Goal: Find specific page/section: Find specific page/section

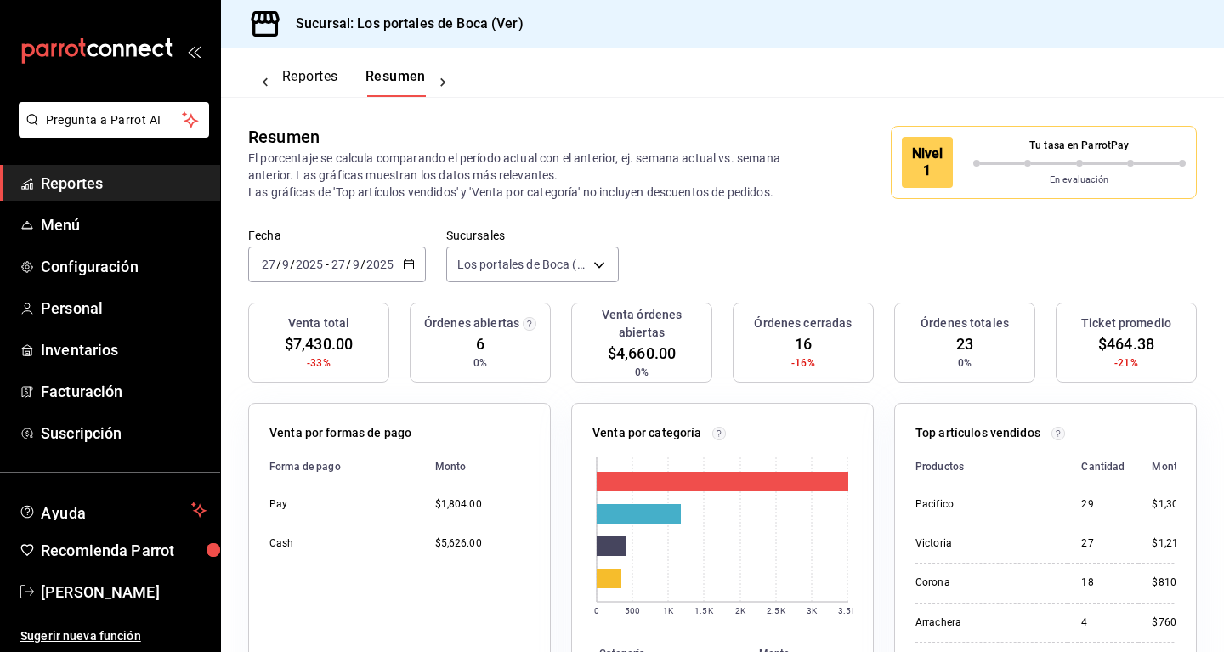
click at [726, 257] on div "Fecha [DATE] [DATE] - [DATE] [DATE] Sucursales Los portales de Boca (Ver) [obje…" at bounding box center [722, 265] width 1003 height 75
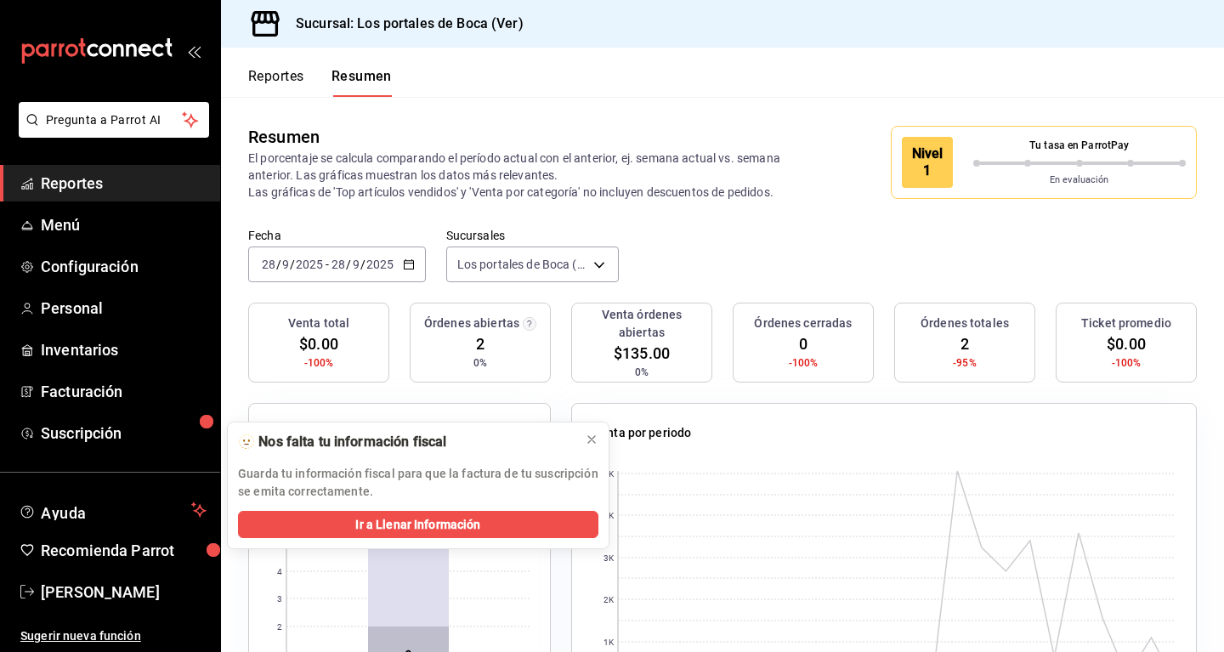
click at [304, 77] on button "Reportes" at bounding box center [276, 82] width 56 height 29
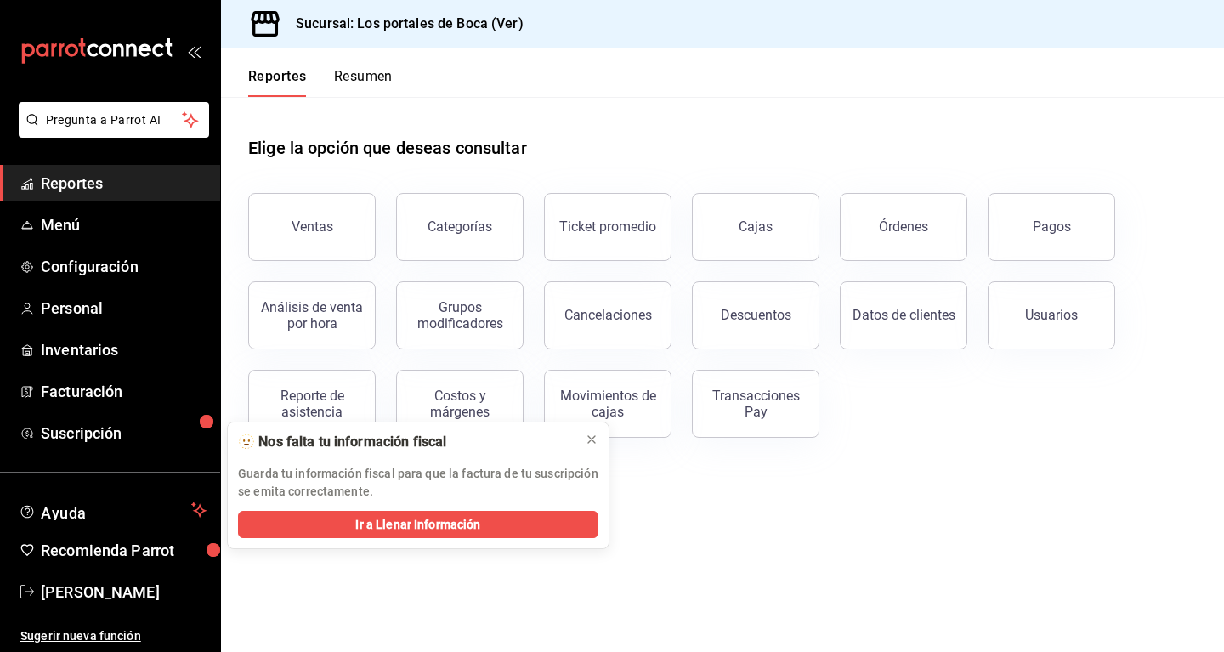
click at [366, 77] on button "Resumen" at bounding box center [363, 82] width 59 height 29
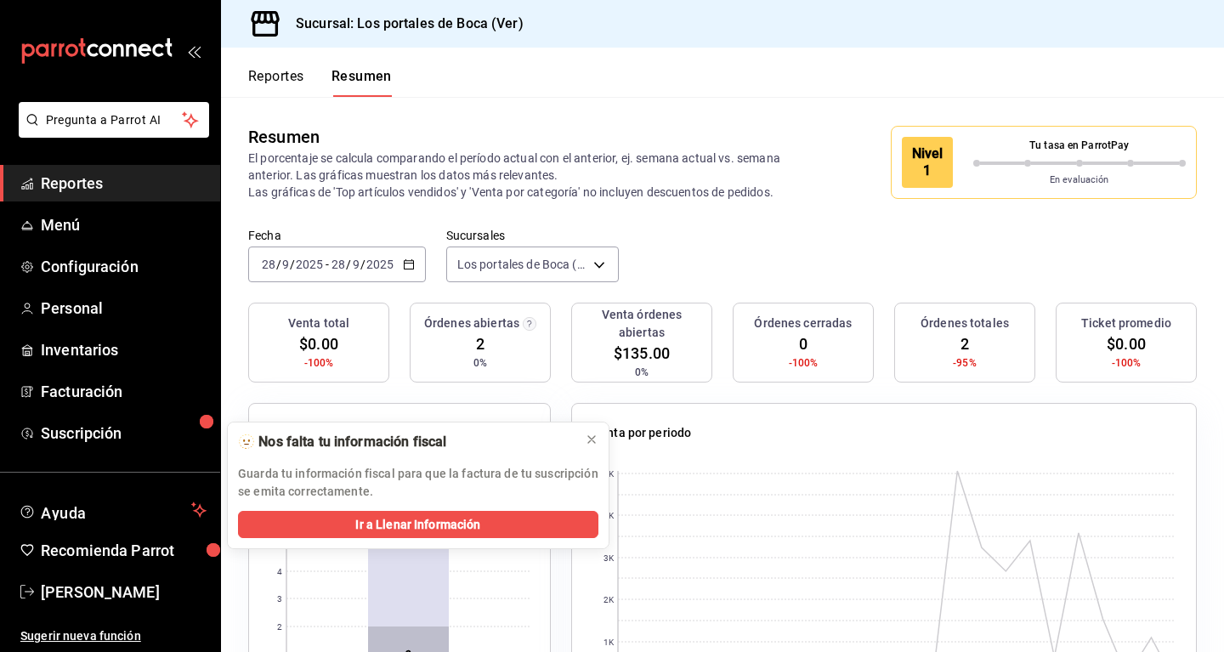
click at [377, 259] on input "2025" at bounding box center [380, 265] width 29 height 14
click at [370, 308] on span "Hoy" at bounding box center [329, 316] width 132 height 18
click at [379, 264] on input "2025" at bounding box center [380, 265] width 29 height 14
click at [365, 350] on span "Ayer" at bounding box center [329, 354] width 132 height 18
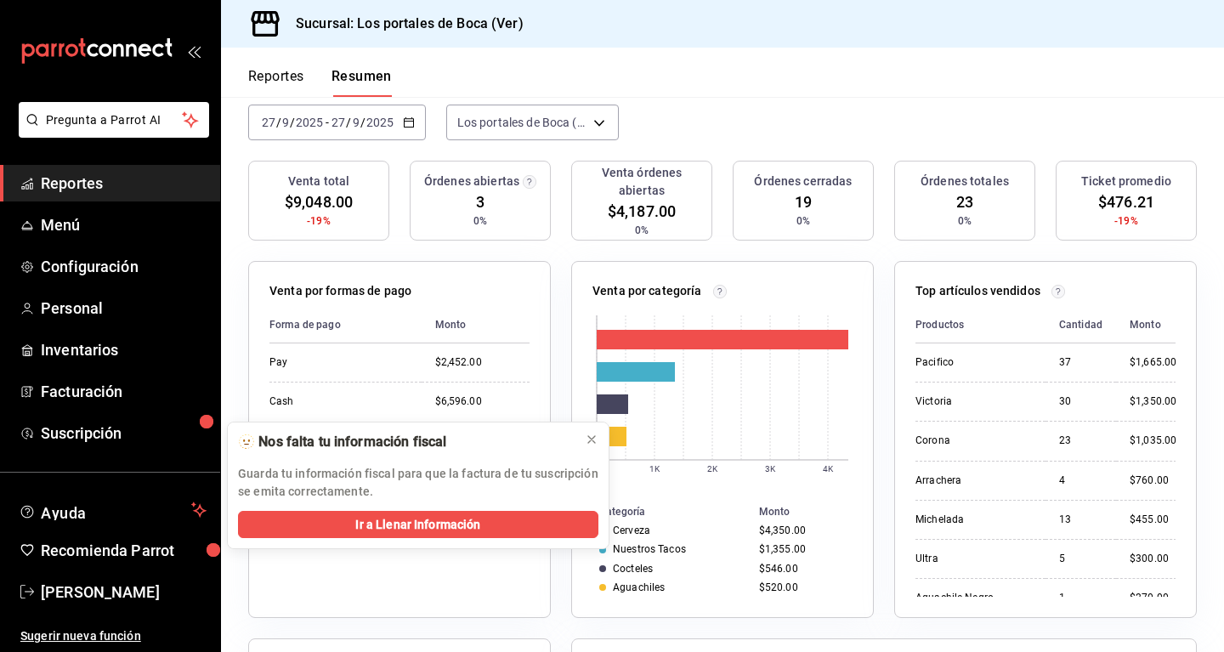
scroll to position [173, 0]
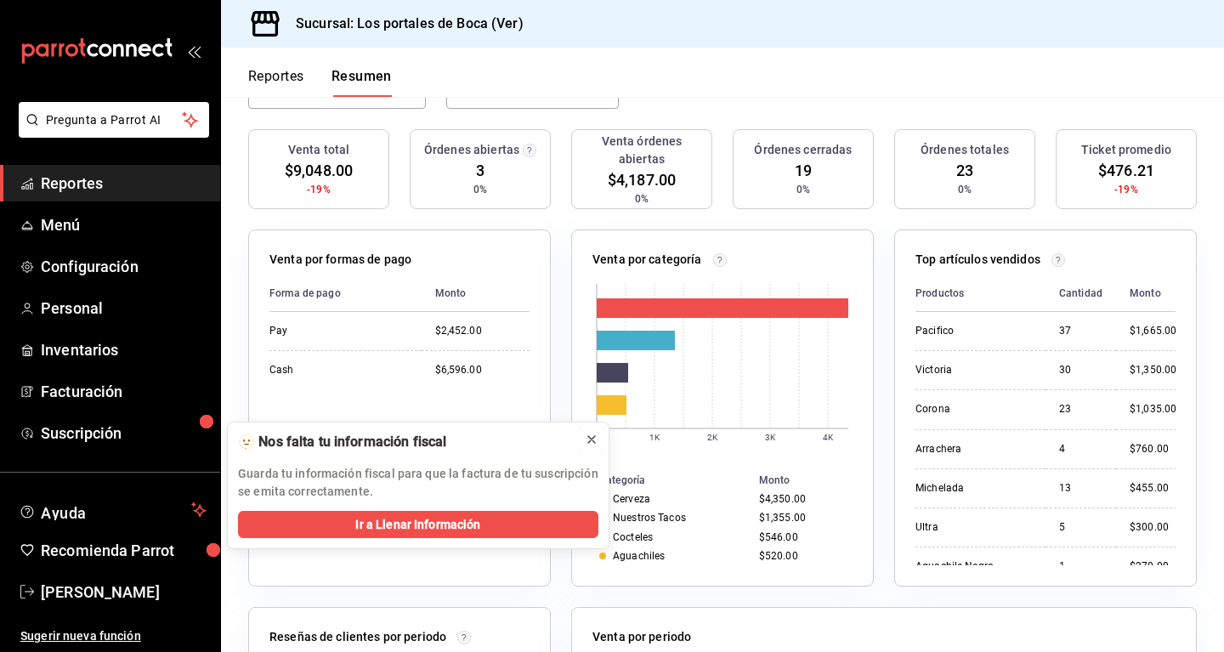
click at [598, 444] on icon at bounding box center [592, 440] width 14 height 14
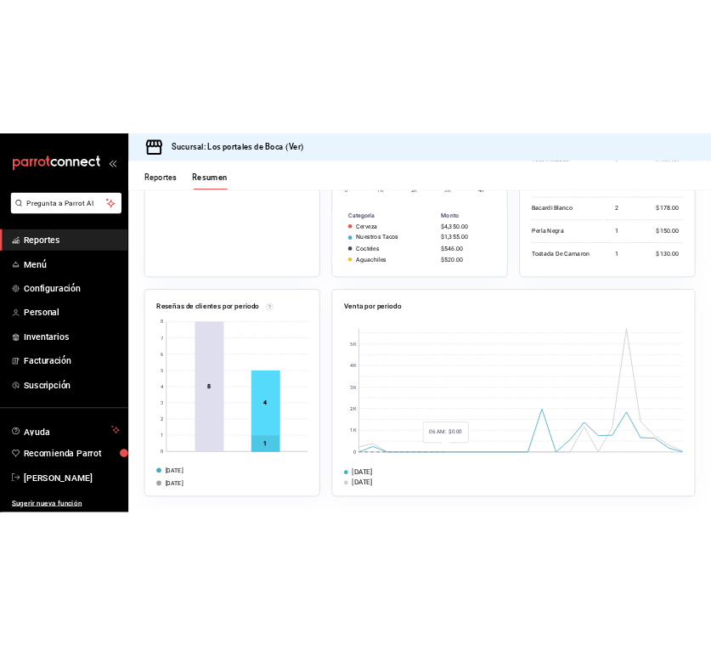
scroll to position [0, 0]
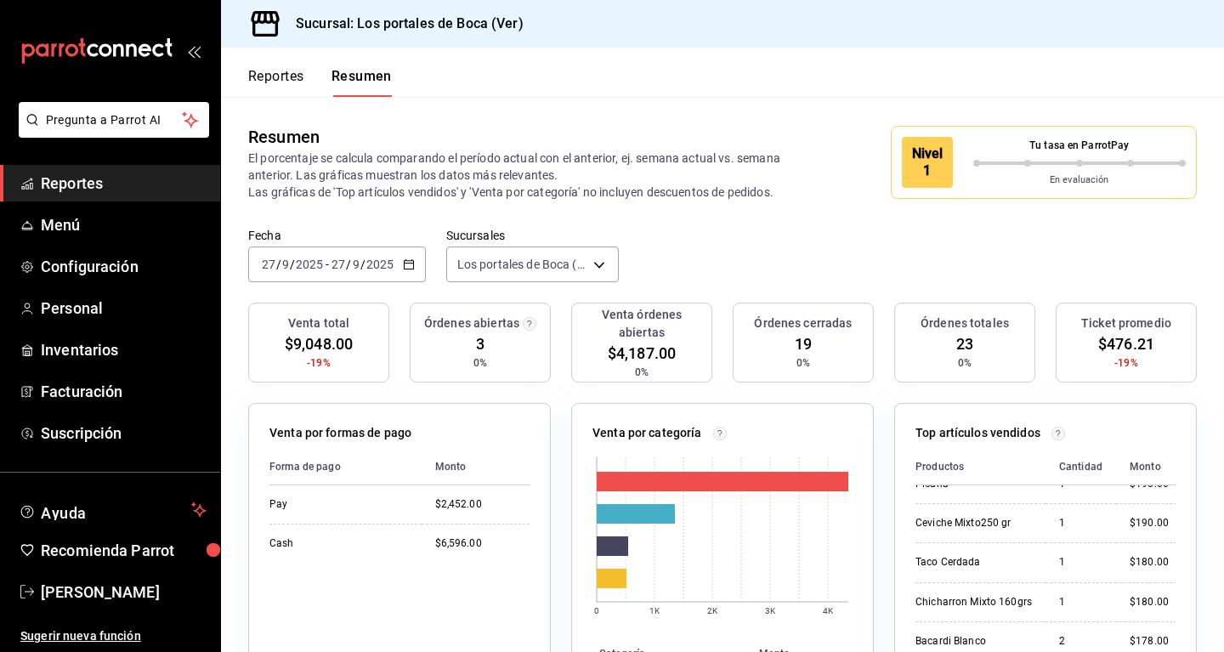
click at [278, 73] on button "Reportes" at bounding box center [276, 82] width 56 height 29
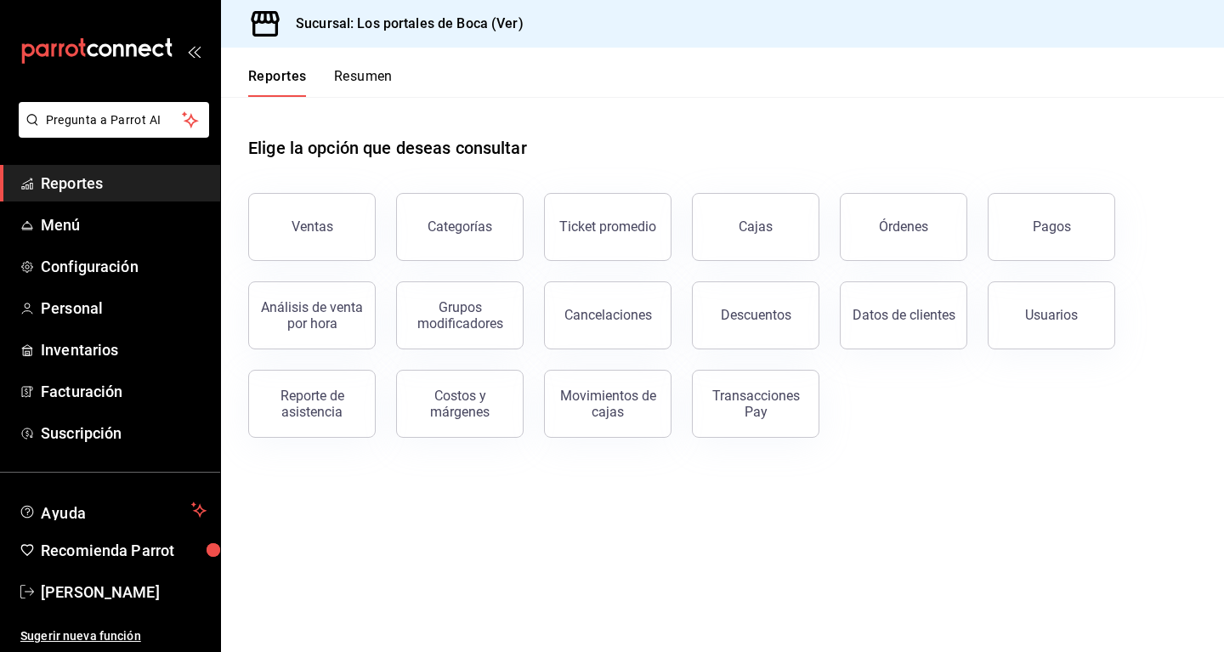
click at [336, 71] on button "Resumen" at bounding box center [363, 82] width 59 height 29
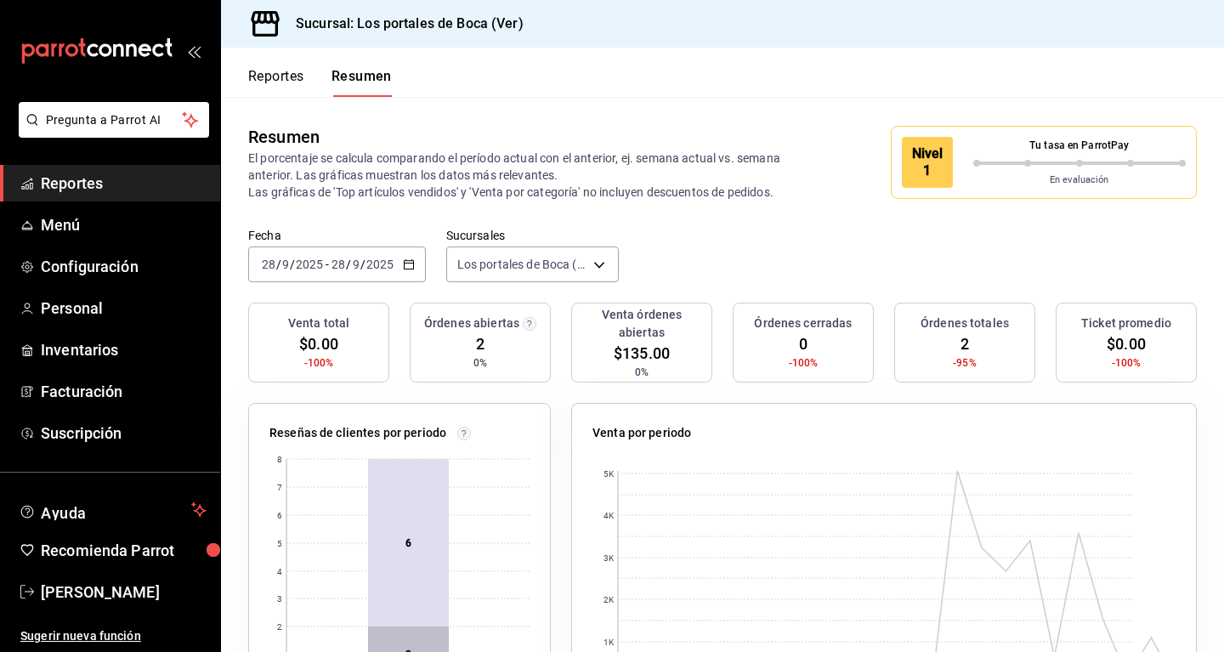
click at [76, 189] on span "Reportes" at bounding box center [124, 183] width 166 height 23
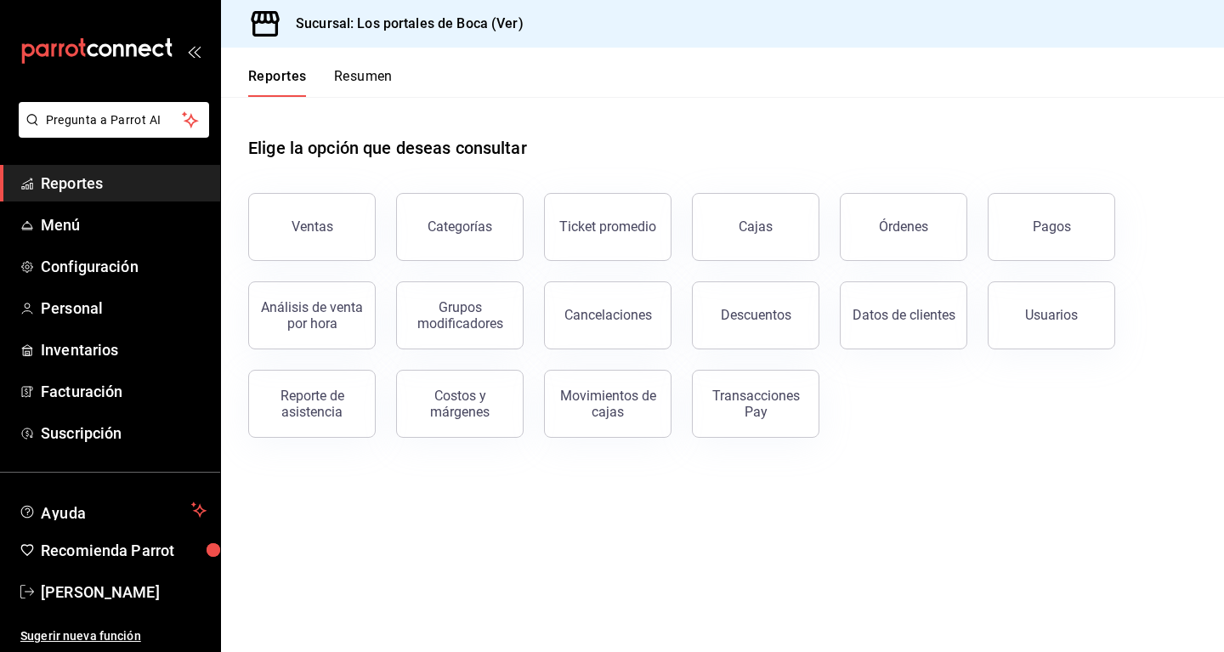
click at [76, 187] on span "Reportes" at bounding box center [124, 183] width 166 height 23
click at [80, 216] on span "Menú" at bounding box center [124, 224] width 166 height 23
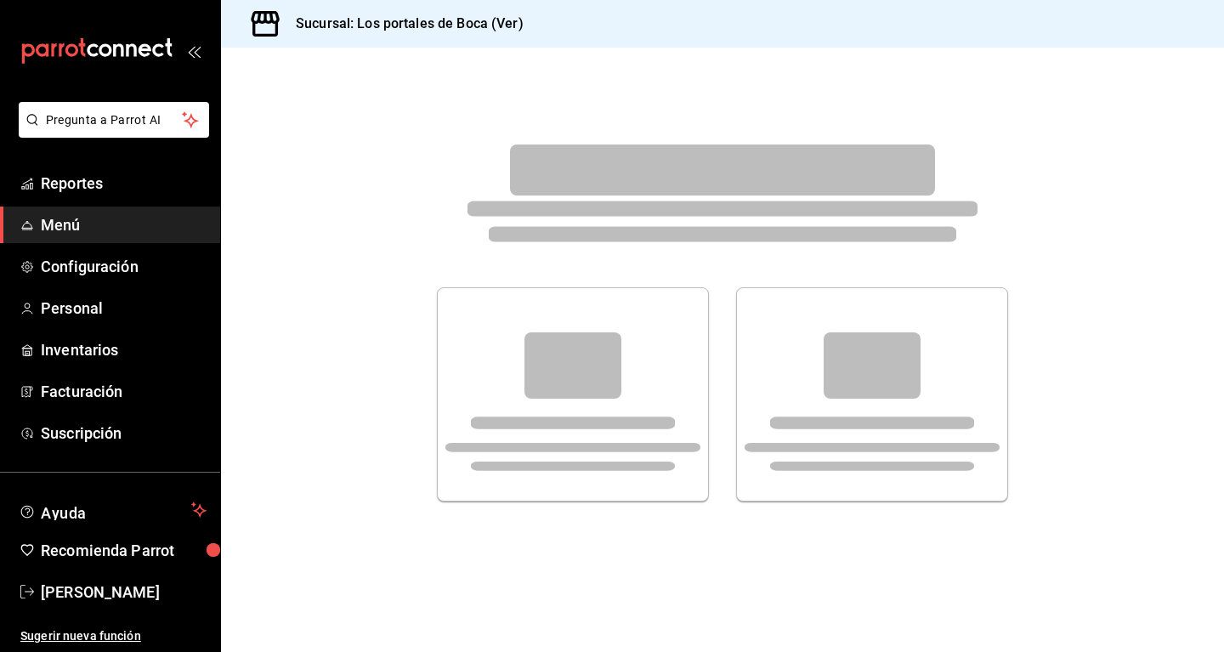
click at [80, 216] on span "Menú" at bounding box center [124, 224] width 166 height 23
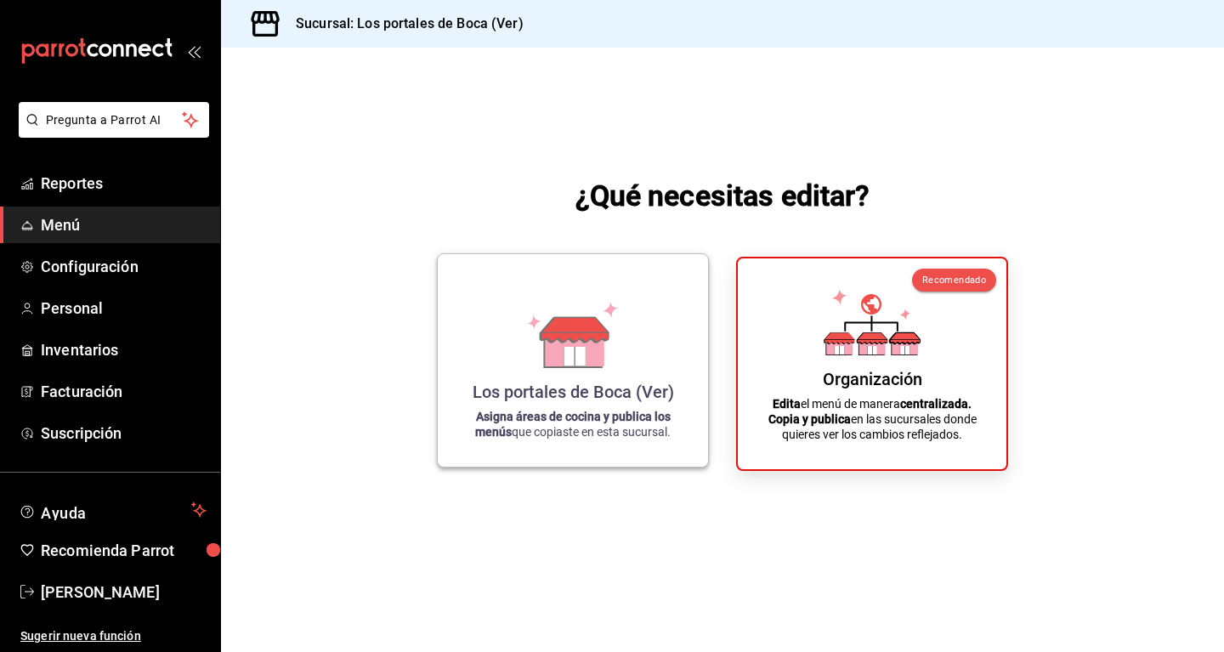
click at [632, 297] on div "Los portales de Boca (Ver) Asigna áreas de cocina y publica los menús que copia…" at bounding box center [573, 360] width 230 height 185
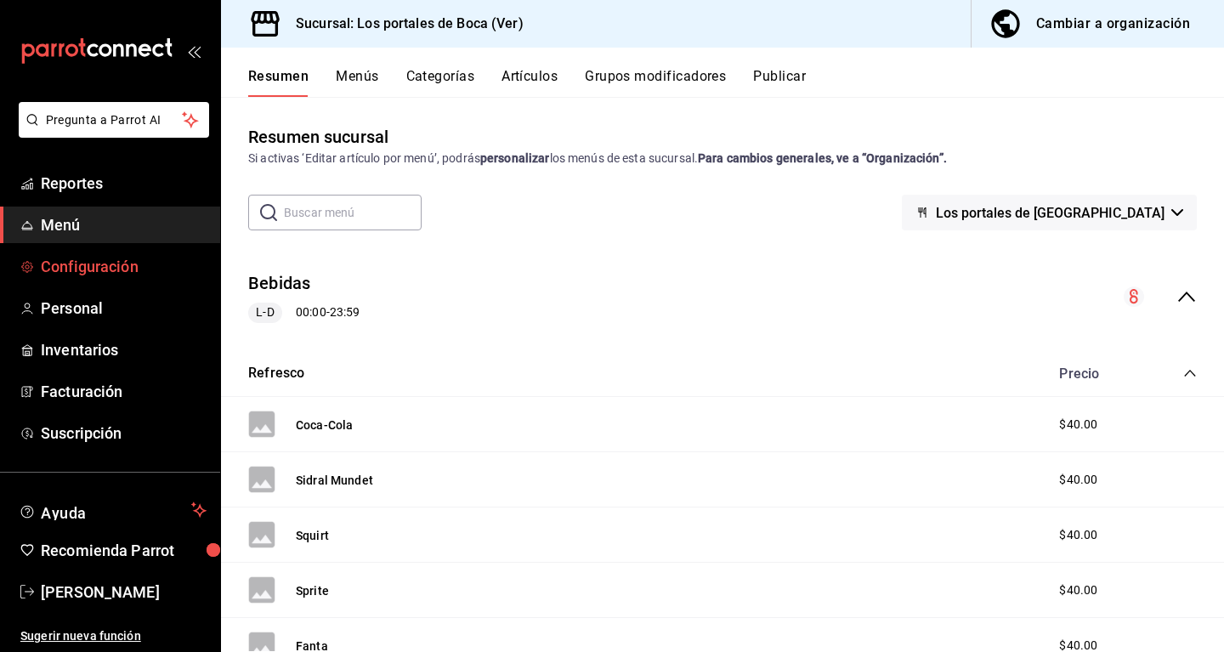
click at [113, 266] on span "Configuración" at bounding box center [124, 266] width 166 height 23
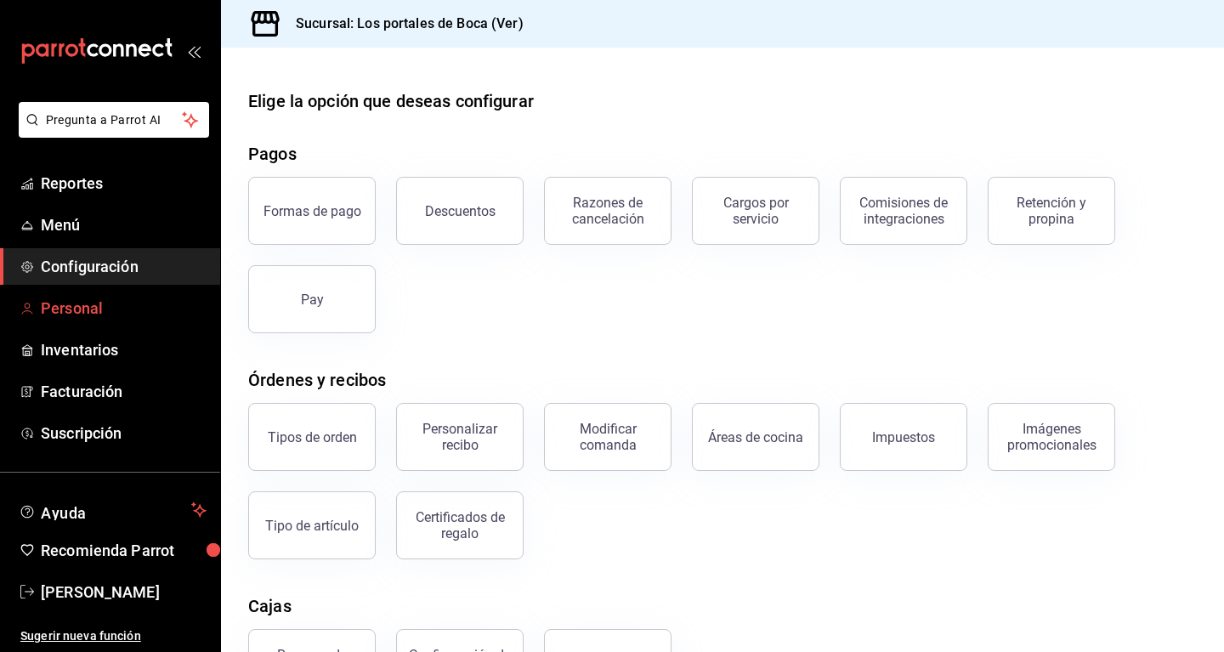
click at [92, 308] on span "Personal" at bounding box center [124, 308] width 166 height 23
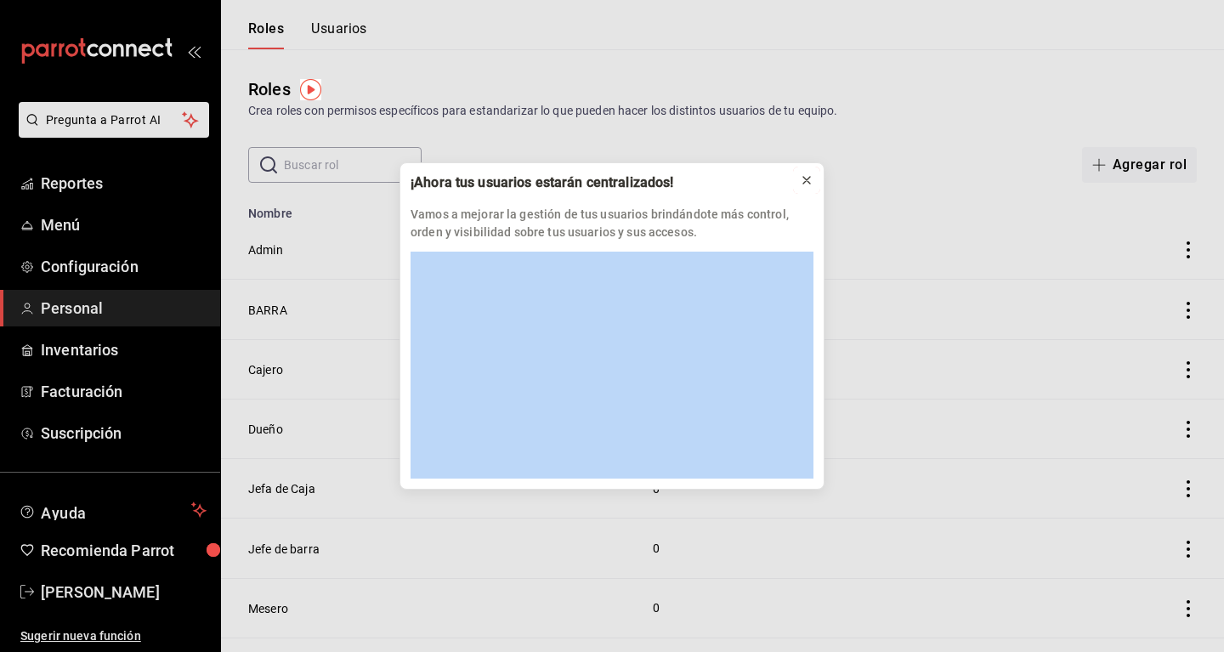
click at [808, 183] on icon at bounding box center [807, 180] width 14 height 14
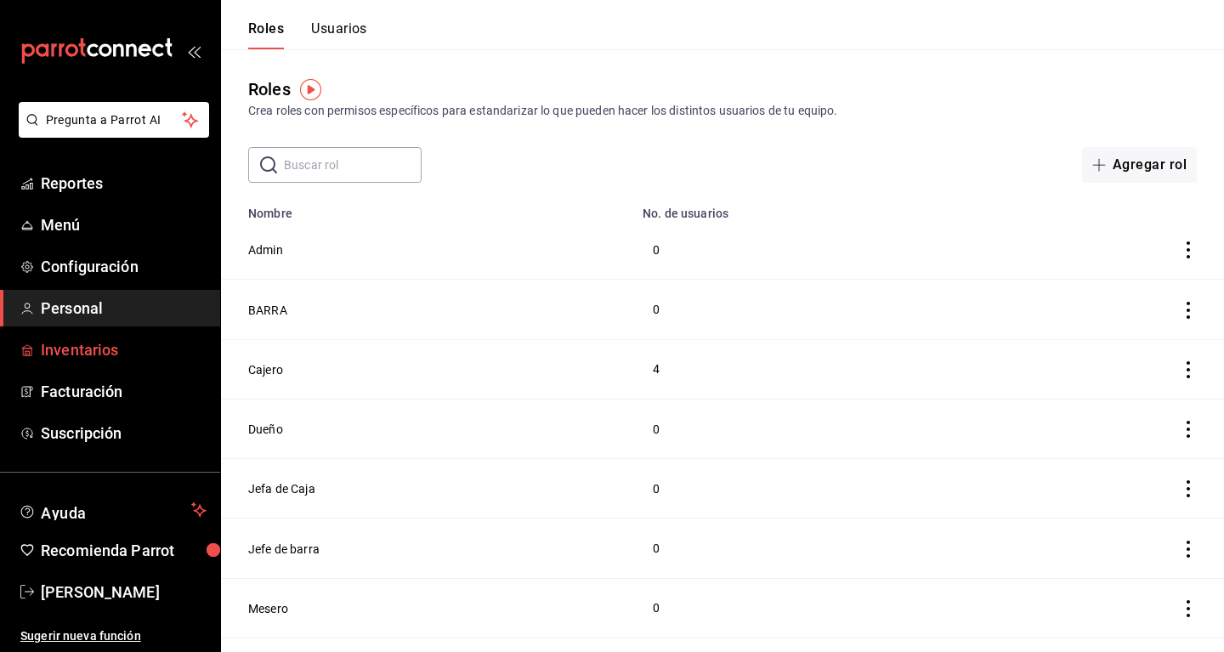
click at [99, 343] on span "Inventarios" at bounding box center [124, 349] width 166 height 23
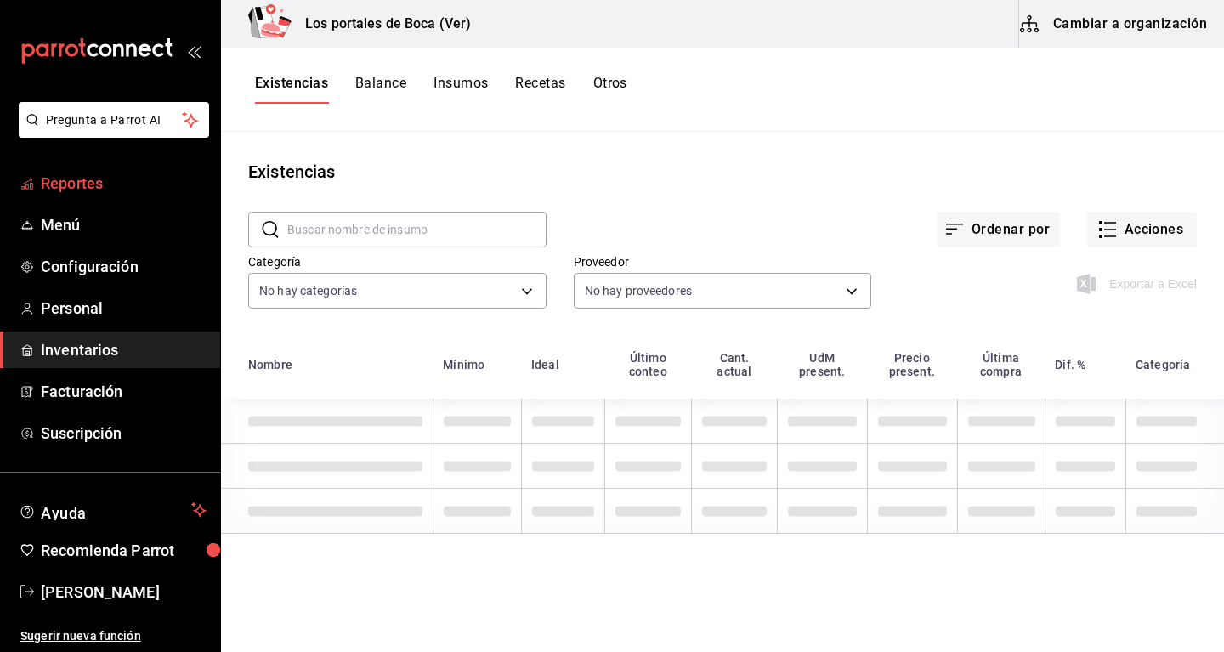
click at [128, 198] on link "Reportes" at bounding box center [110, 183] width 220 height 37
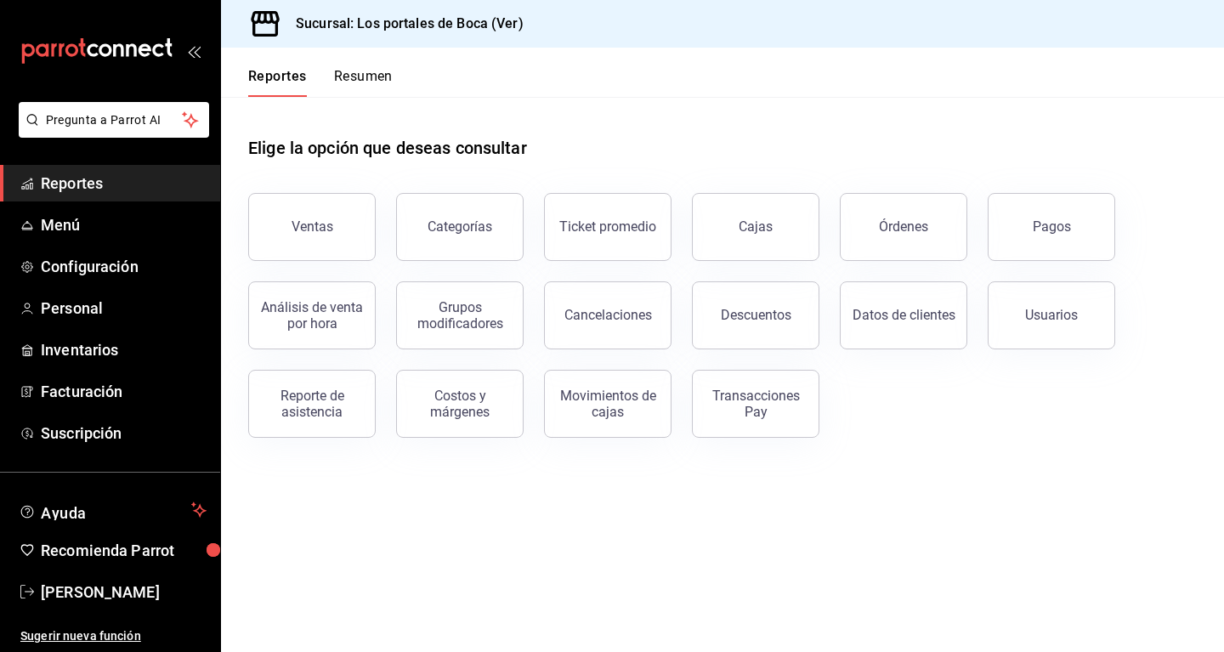
click at [128, 198] on link "Reportes" at bounding box center [110, 183] width 220 height 37
